Goal: Information Seeking & Learning: Learn about a topic

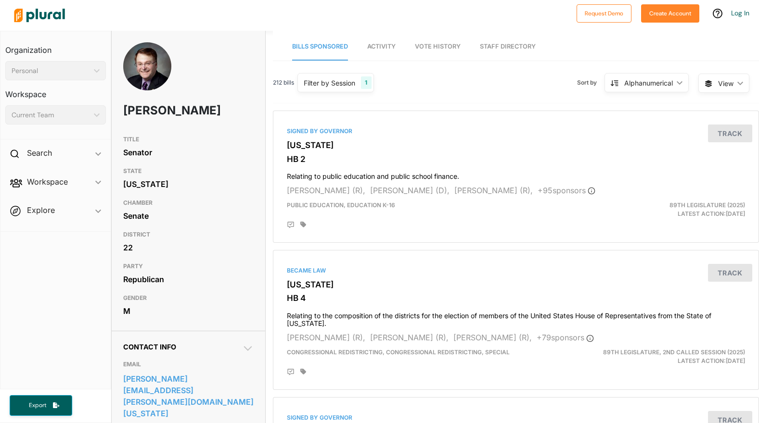
click at [357, 84] on div "Filter by Session 1" at bounding box center [335, 82] width 76 height 19
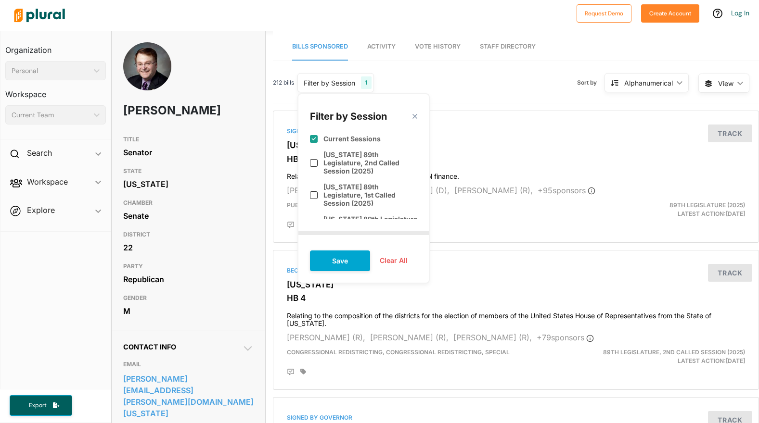
click at [316, 137] on input "checkbox" at bounding box center [314, 139] width 8 height 8
checkbox input "false"
click at [364, 253] on button "Save" at bounding box center [340, 261] width 60 height 21
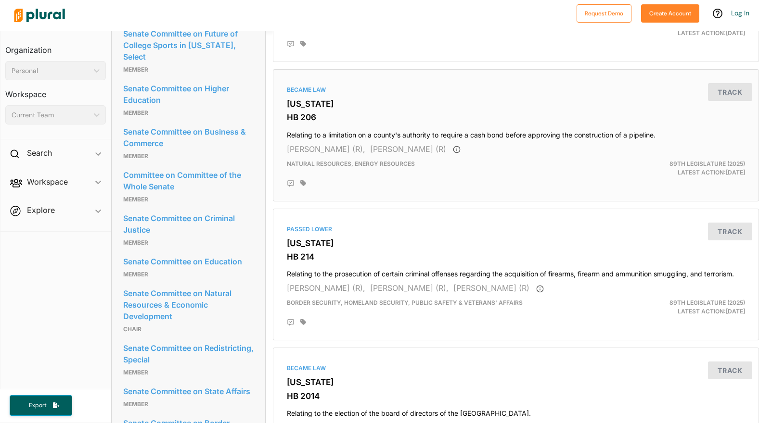
scroll to position [828, 0]
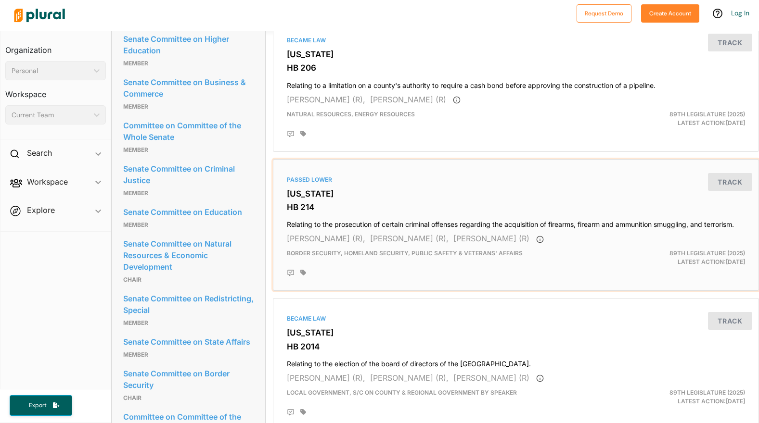
click at [391, 229] on h4 "Relating to the prosecution of certain criminal offenses regarding the acquisit…" at bounding box center [516, 222] width 458 height 13
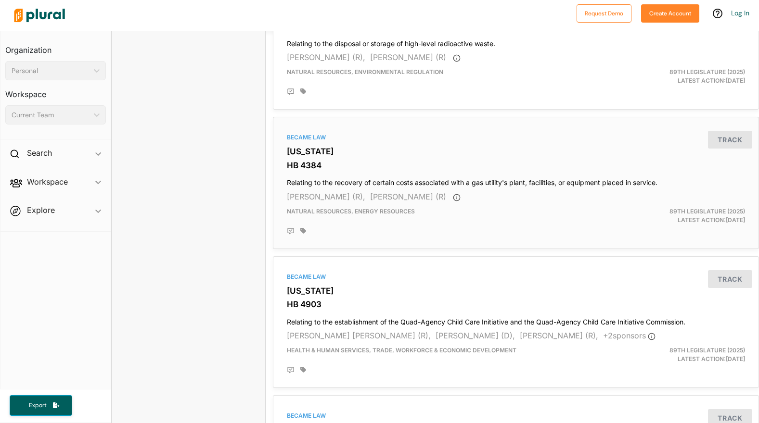
scroll to position [1504, 0]
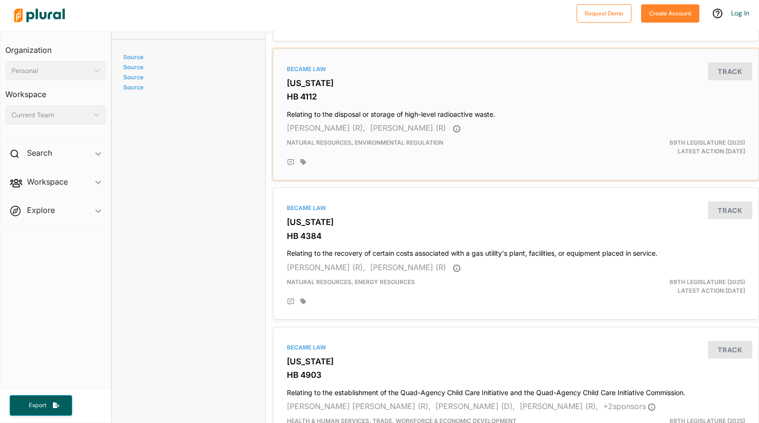
click at [316, 101] on h3 "HB 4112" at bounding box center [516, 97] width 458 height 10
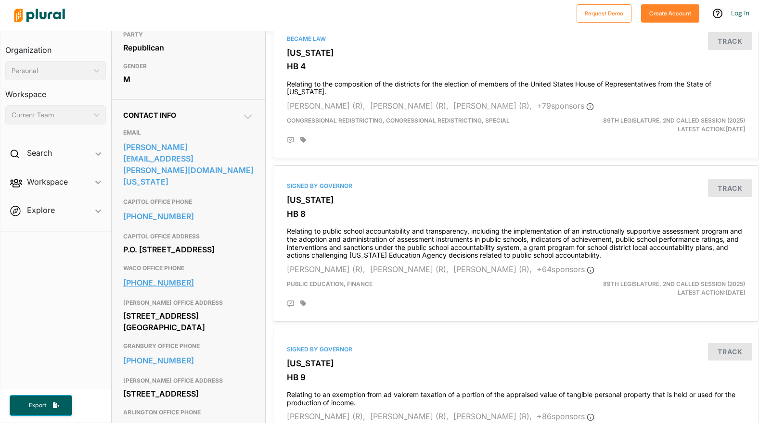
scroll to position [316, 0]
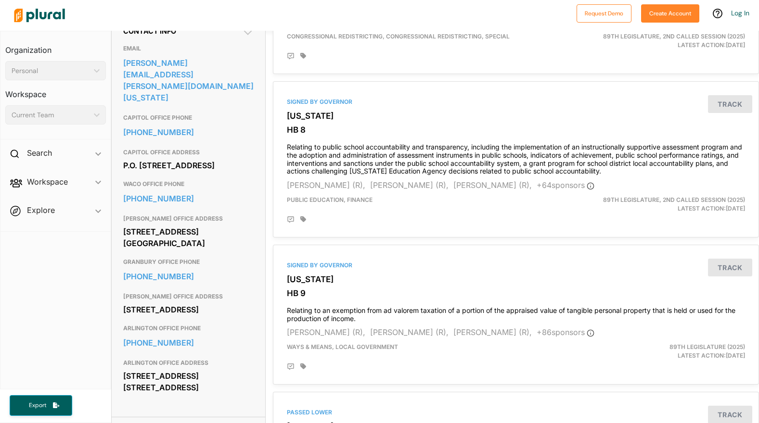
drag, startPoint x: 124, startPoint y: 228, endPoint x: 201, endPoint y: 245, distance: 78.9
click at [201, 245] on div "WACO OFFICE ADDRESS 900 Austin Ave. Suite 500 Waco, TX 76701" at bounding box center [188, 231] width 131 height 43
copy div "900 Austin Ave. Suite 500 Waco, TX 76701"
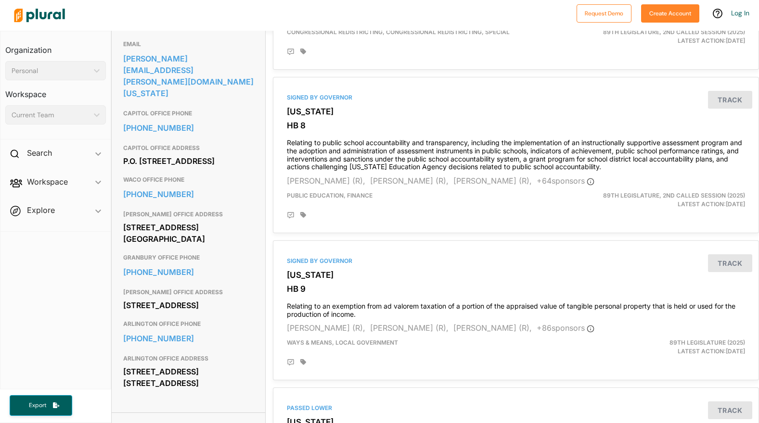
scroll to position [334, 0]
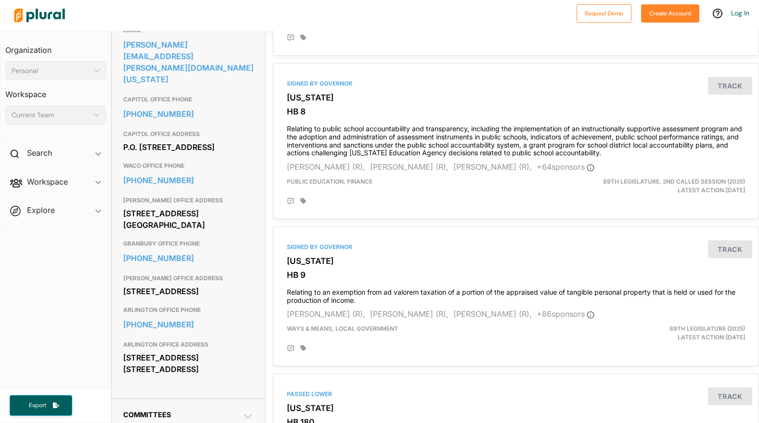
drag, startPoint x: 196, startPoint y: 139, endPoint x: 124, endPoint y: 128, distance: 72.4
click at [124, 140] on div "P.O. Box 12068 Capitol Station Austin, TX 78711" at bounding box center [188, 147] width 131 height 14
copy div "P.O. Box 12068 Capitol Station Austin, TX 78711"
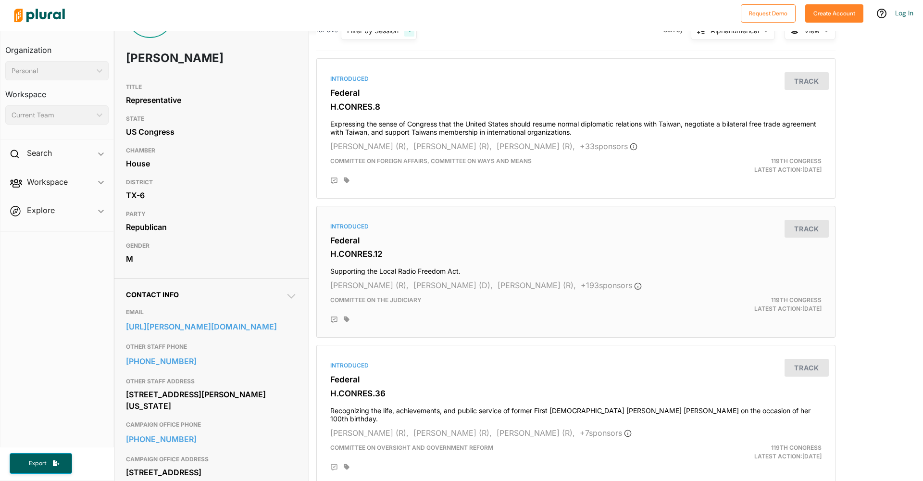
scroll to position [128, 0]
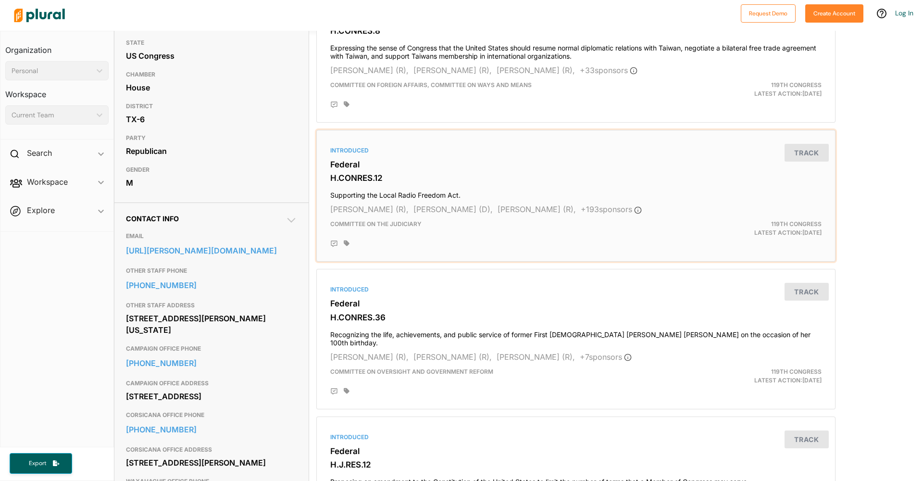
click at [356, 191] on h4 "Supporting the Local Radio Freedom Act." at bounding box center [576, 193] width 492 height 13
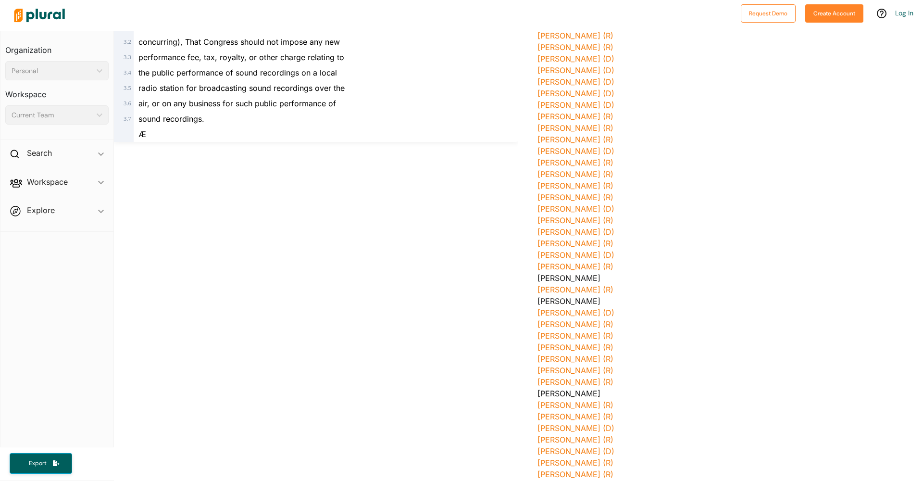
scroll to position [671, 0]
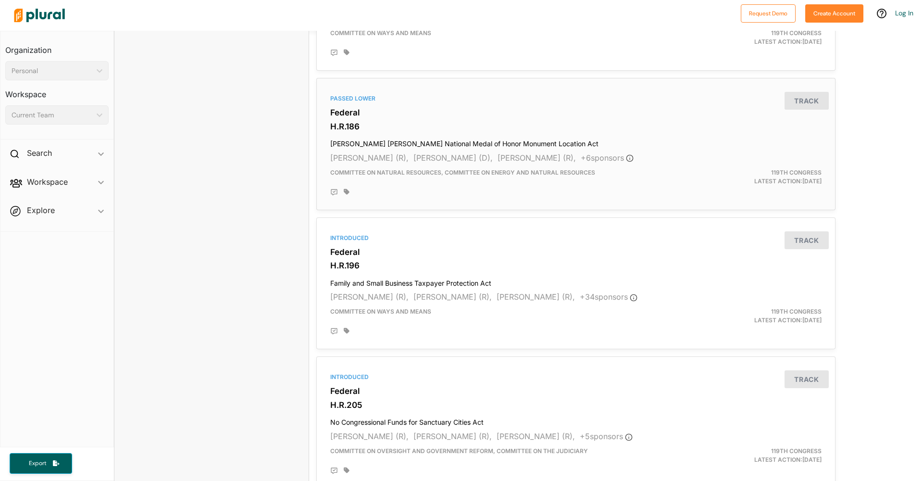
scroll to position [2478, 0]
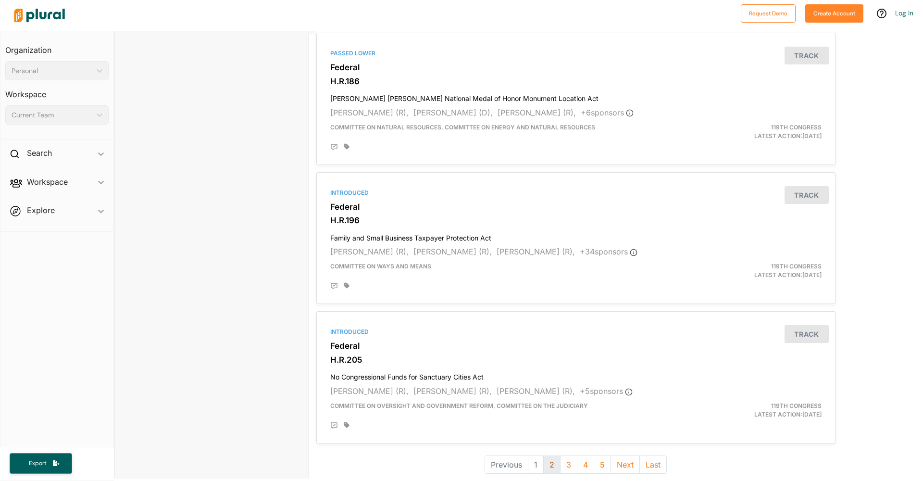
click at [548, 455] on button "2" at bounding box center [552, 464] width 17 height 18
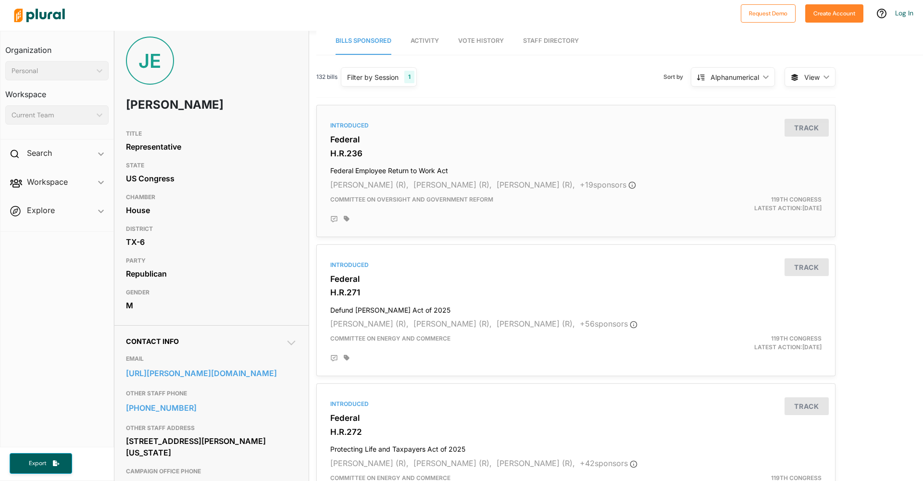
scroll to position [8, 0]
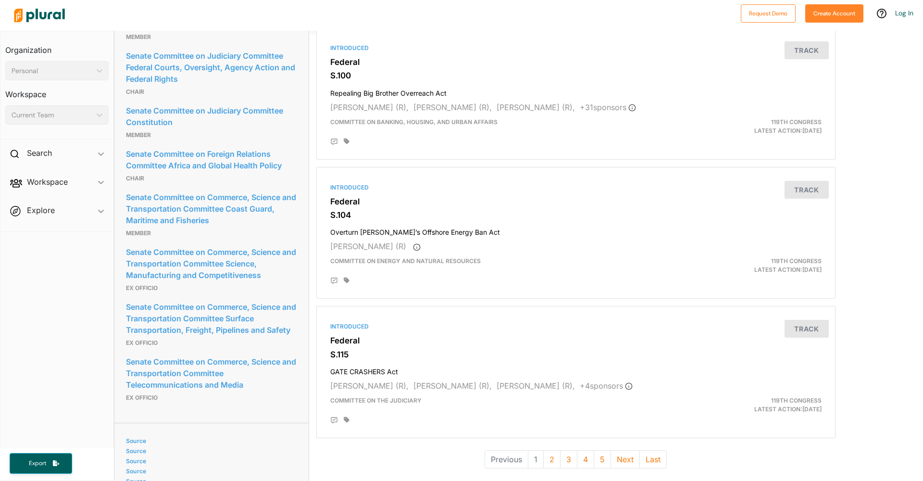
scroll to position [2530, 0]
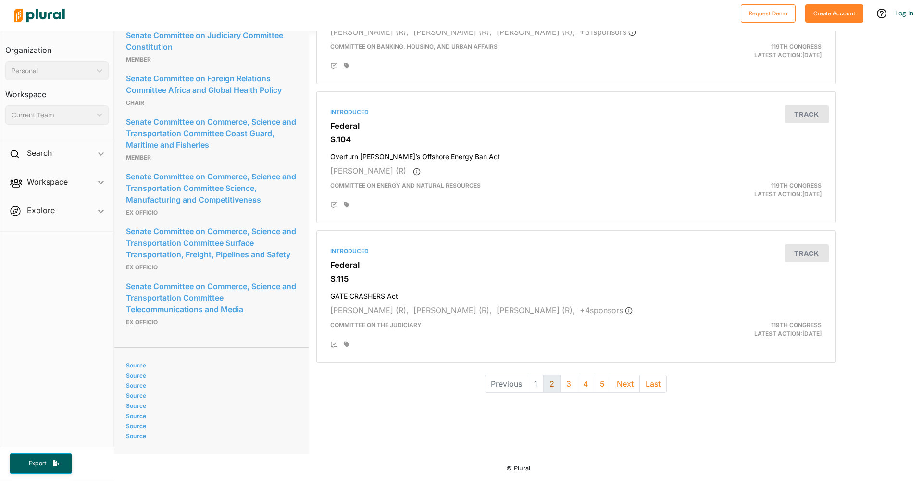
click at [550, 375] on button "2" at bounding box center [552, 384] width 17 height 18
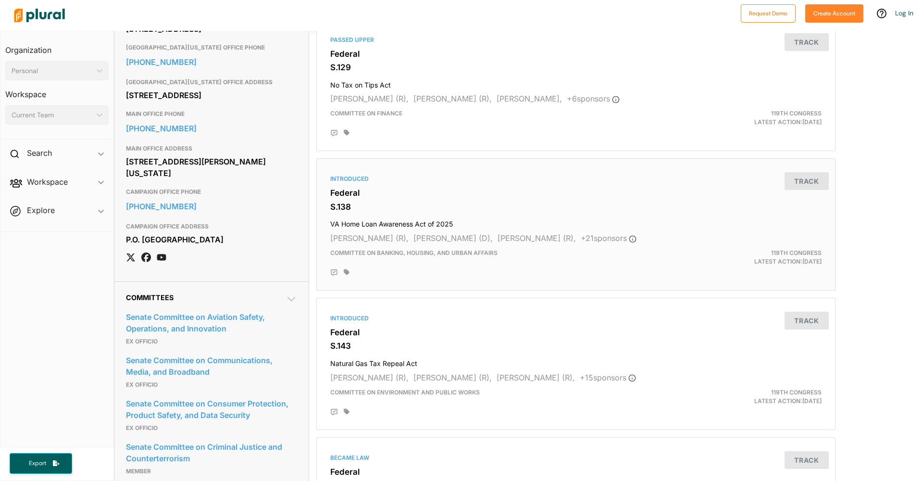
scroll to position [855, 0]
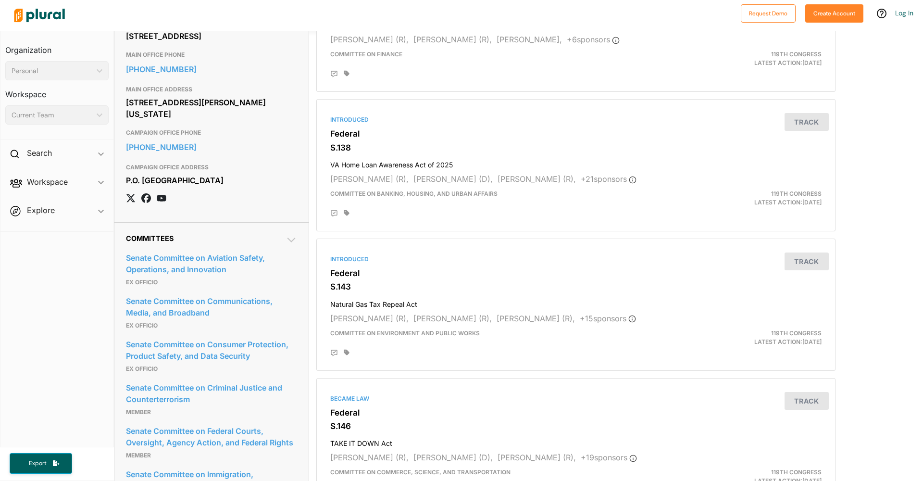
click at [681, 1] on div at bounding box center [373, 16] width 727 height 34
click at [393, 265] on div "Introduced Federal S.143 Natural Gas Tax Repeal Act Ted Cruz (R), Roger Marshal…" at bounding box center [576, 305] width 511 height 124
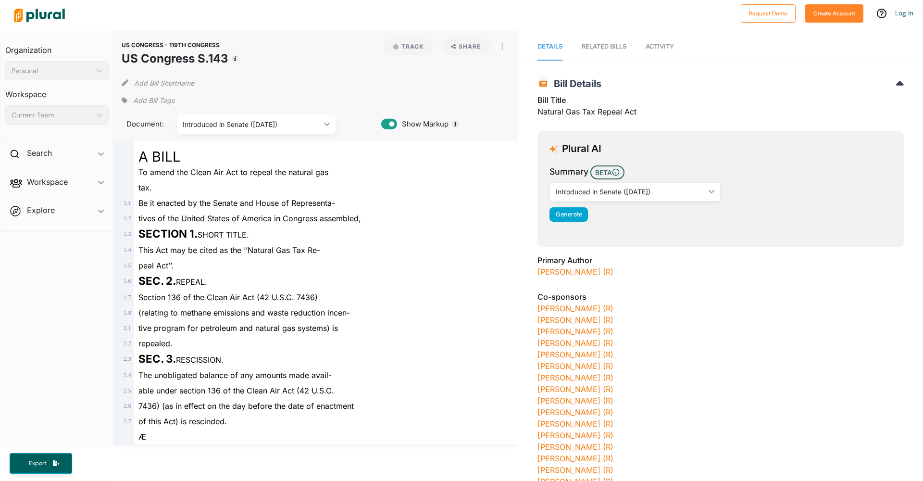
scroll to position [2, 0]
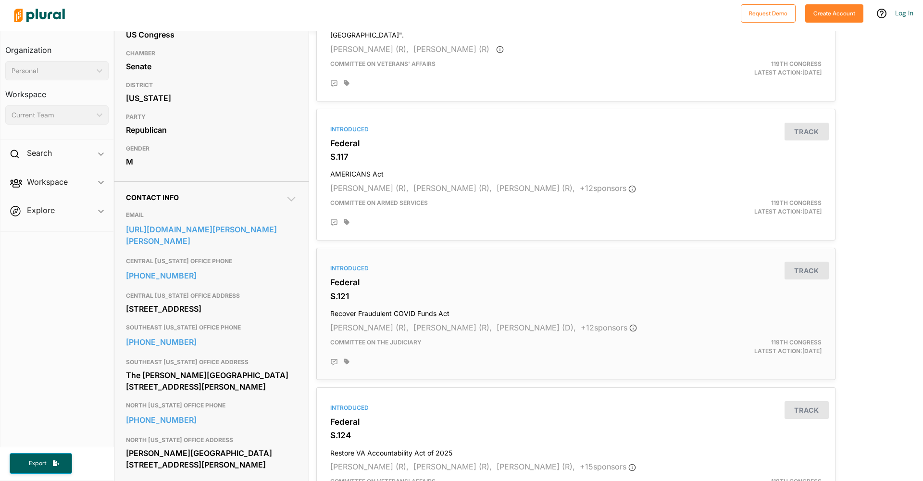
scroll to position [224, 0]
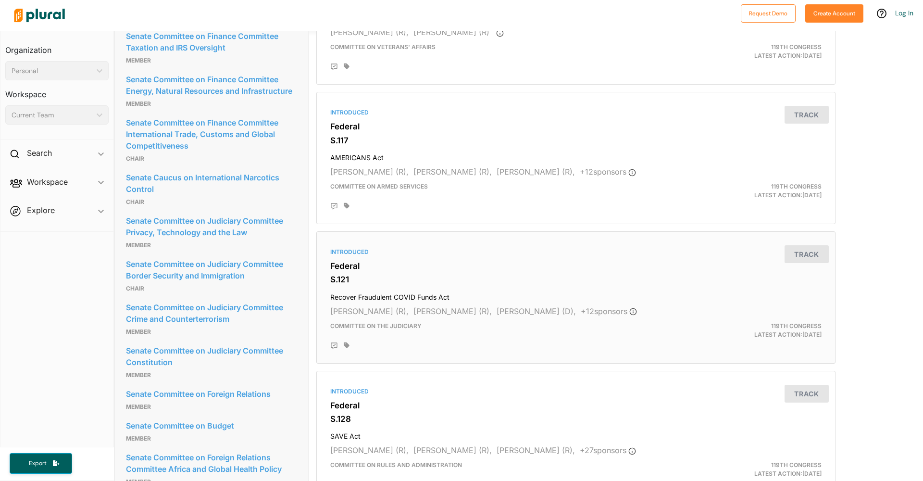
scroll to position [1574, 0]
